Goal: Information Seeking & Learning: Learn about a topic

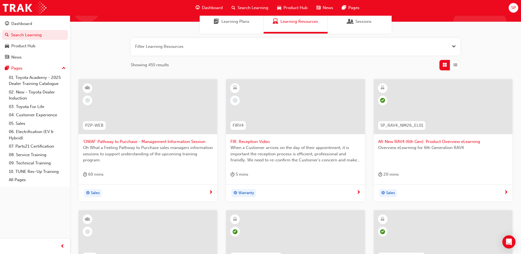
scroll to position [55, 0]
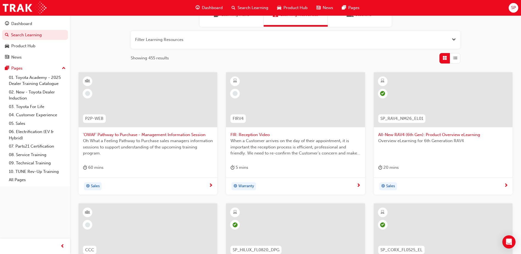
click at [212, 10] on span "Dashboard" at bounding box center [212, 8] width 21 height 6
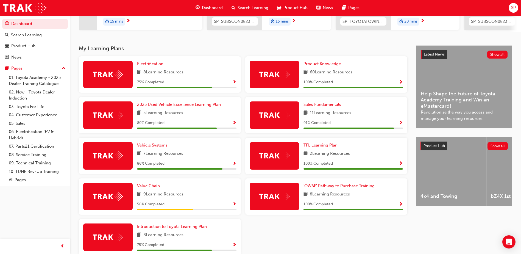
scroll to position [110, 0]
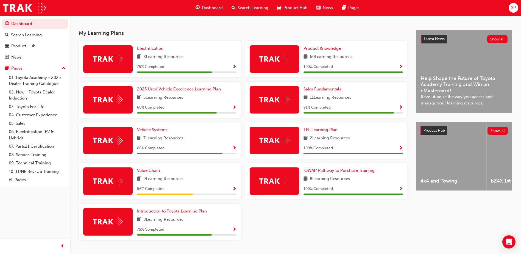
click at [329, 91] on span "Sales Fundamentals" at bounding box center [323, 89] width 38 height 5
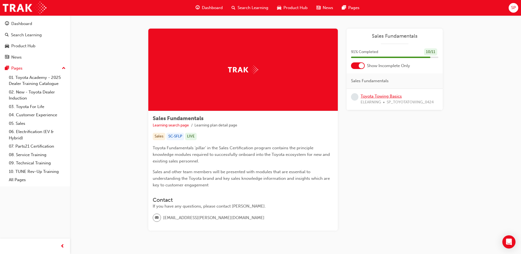
click at [387, 96] on link "Toyota Towing Basics" at bounding box center [381, 96] width 41 height 5
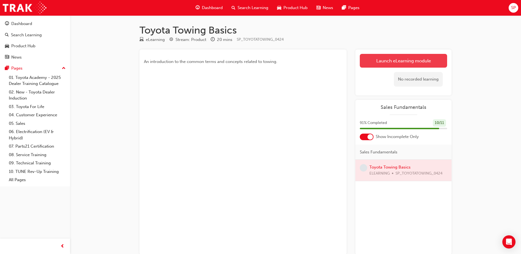
click at [398, 62] on link "Launch eLearning module" at bounding box center [403, 61] width 87 height 14
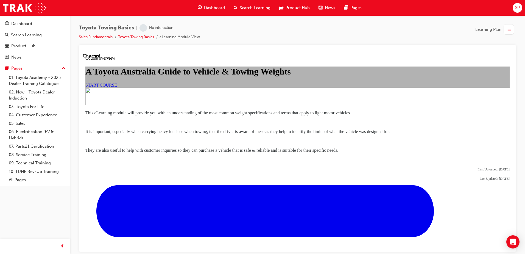
scroll to position [27, 0]
click at [117, 87] on span "START COURSE" at bounding box center [101, 84] width 32 height 5
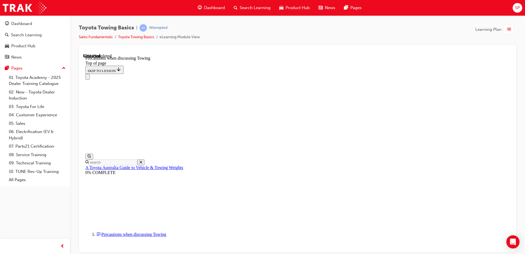
scroll to position [591, 0]
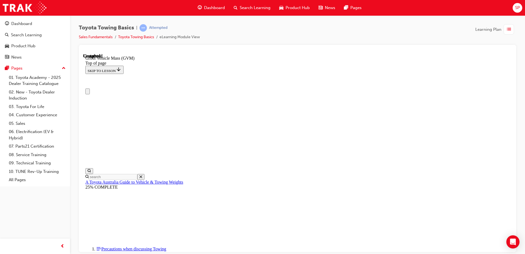
scroll to position [85, 0]
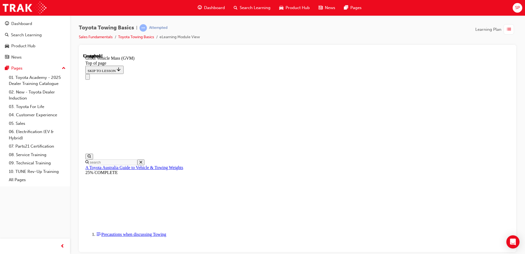
drag, startPoint x: 227, startPoint y: 135, endPoint x: 387, endPoint y: 130, distance: 160.0
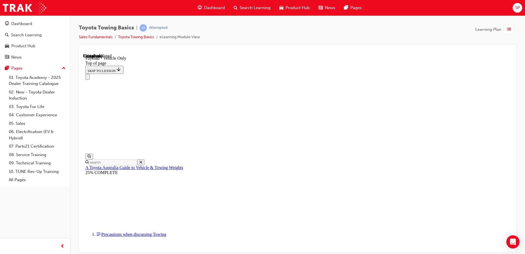
drag, startPoint x: 234, startPoint y: 6277, endPoint x: 215, endPoint y: 6275, distance: 18.8
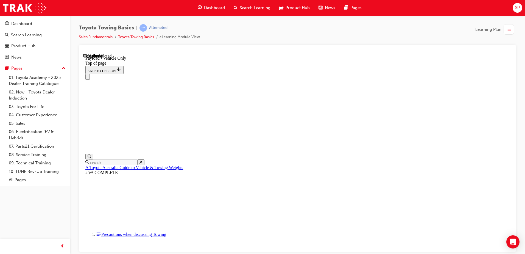
type input "2"
type input "3000"
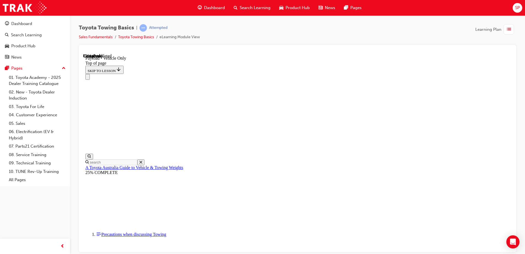
type input "2000"
type input "100"
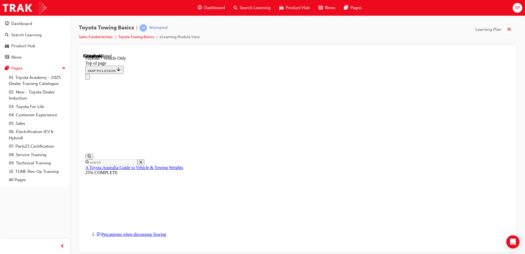
type input "150"
drag, startPoint x: 241, startPoint y: 6317, endPoint x: 225, endPoint y: 6317, distance: 15.9
type input "150"
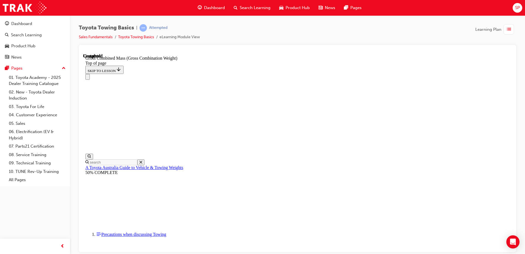
scroll to position [243, 0]
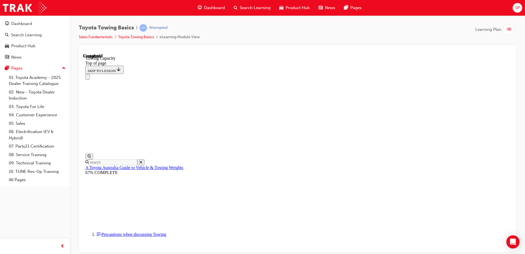
scroll to position [215, 0]
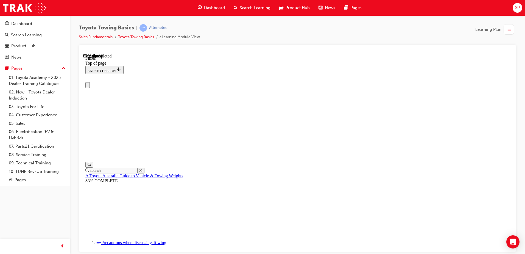
scroll to position [0, 0]
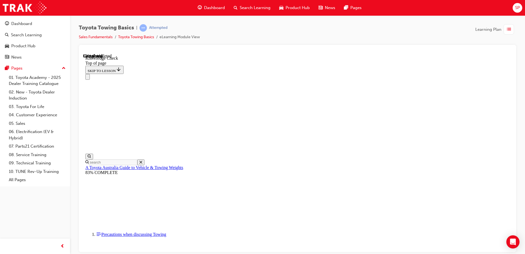
scroll to position [71, 0]
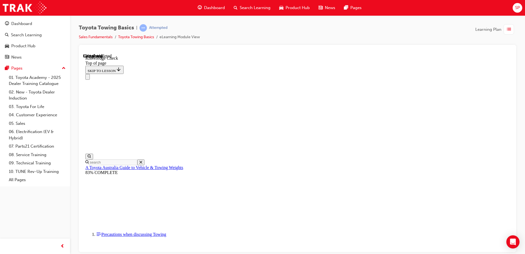
drag, startPoint x: 177, startPoint y: 5788, endPoint x: 198, endPoint y: 5796, distance: 22.4
drag, startPoint x: 201, startPoint y: 5791, endPoint x: 241, endPoint y: 5800, distance: 40.7
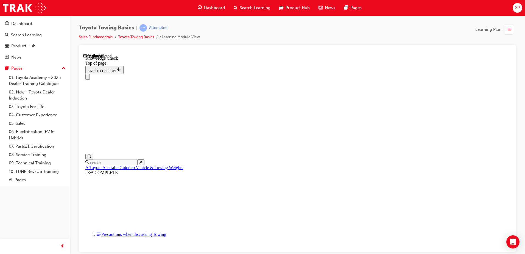
drag, startPoint x: 271, startPoint y: 5833, endPoint x: 280, endPoint y: 5866, distance: 34.4
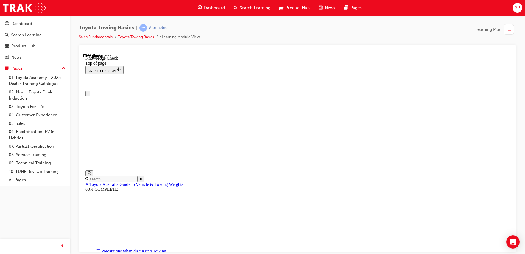
drag, startPoint x: 184, startPoint y: 5803, endPoint x: 228, endPoint y: 5818, distance: 47.1
drag, startPoint x: 247, startPoint y: 5824, endPoint x: 220, endPoint y: 5841, distance: 32.0
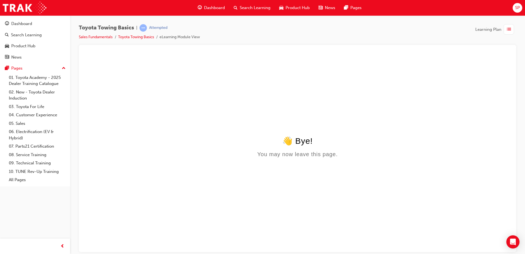
click at [146, 27] on span "learningRecordVerb_ATTEMPT-icon" at bounding box center [143, 27] width 7 height 7
click at [131, 36] on link "Toyota Towing Basics" at bounding box center [136, 37] width 36 height 5
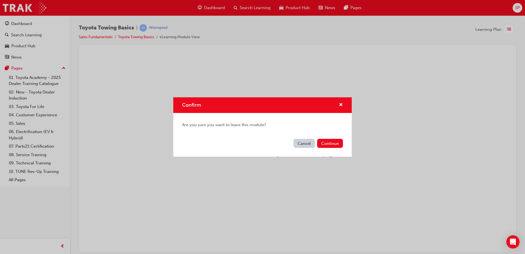
click at [307, 140] on button "Cancel" at bounding box center [304, 143] width 21 height 9
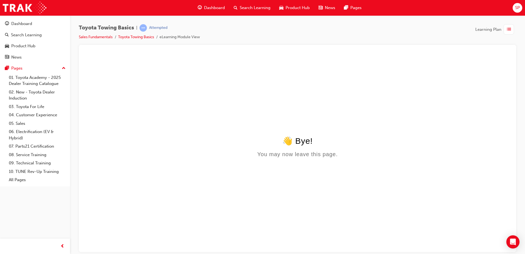
click at [306, 141] on div "👋 Bye!" at bounding box center [297, 141] width 424 height 10
click at [94, 33] on div "Toyota Towing Basics | Attempted Sales Fundamentals Toyota Towing Basics eLearn…" at bounding box center [139, 32] width 121 height 16
click at [96, 37] on link "Sales Fundamentals" at bounding box center [96, 37] width 34 height 5
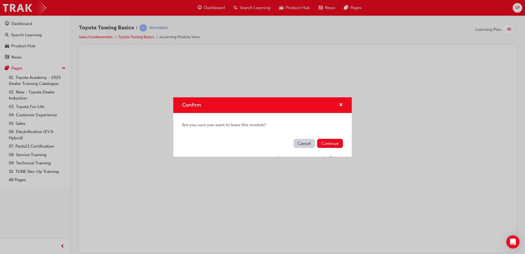
click at [327, 141] on button "Continue" at bounding box center [330, 143] width 26 height 9
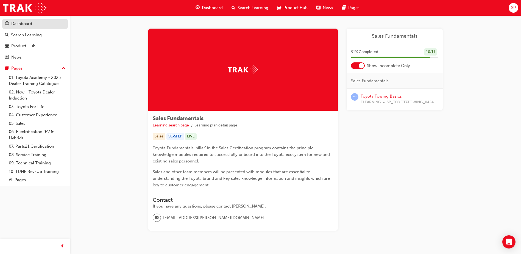
click at [32, 23] on div "Dashboard" at bounding box center [21, 24] width 21 height 6
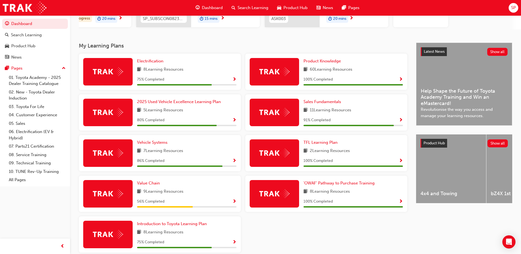
scroll to position [125, 0]
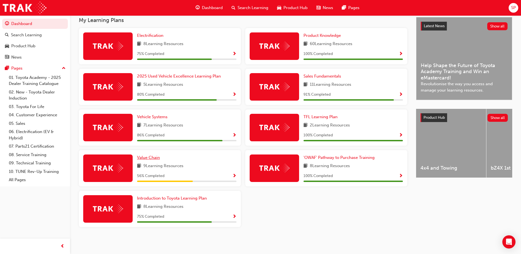
click at [146, 154] on link "Value Chain" at bounding box center [149, 157] width 25 height 6
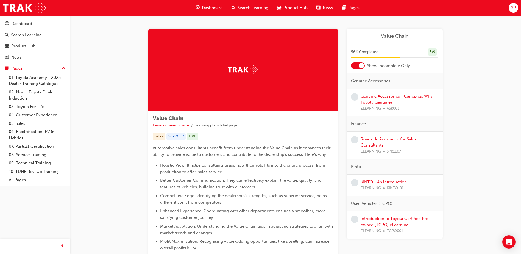
click at [386, 99] on div "Genuine Accessories - Canopies. Why Toyota Genuine? ELEARNING ASK003" at bounding box center [400, 102] width 78 height 19
click at [384, 103] on link "Genuine Accessories - Canopies. Why Toyota Genuine?" at bounding box center [397, 99] width 72 height 11
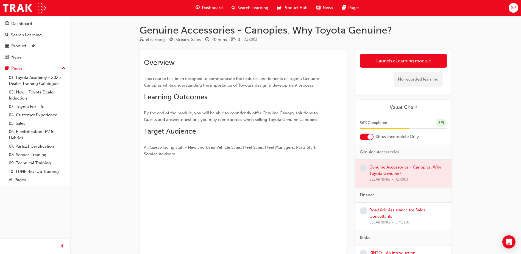
click at [387, 68] on div "No recorded learning" at bounding box center [403, 79] width 87 height 23
click at [387, 63] on link "Launch eLearning module" at bounding box center [403, 61] width 87 height 14
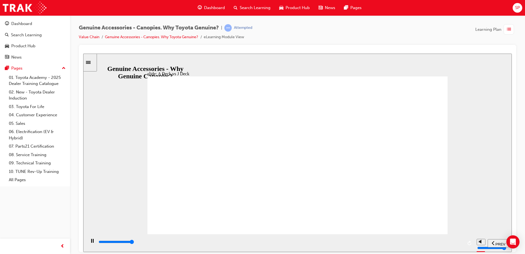
type input "10500"
drag, startPoint x: 348, startPoint y: 175, endPoint x: 351, endPoint y: 174, distance: 2.8
